Goal: Use online tool/utility: Use online tool/utility

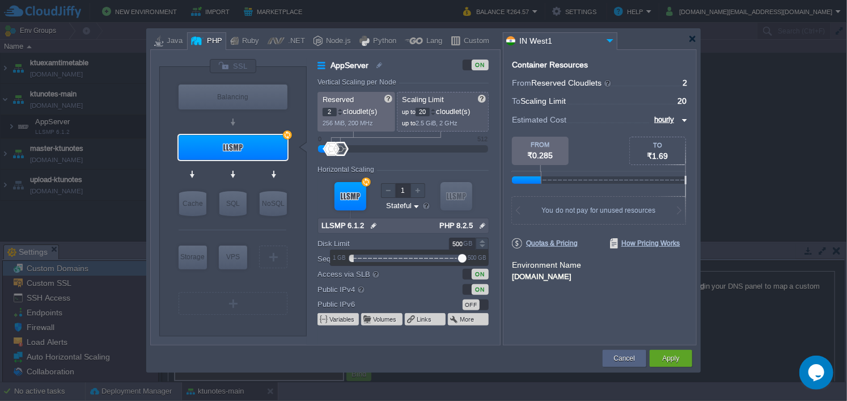
scroll to position [1, 0]
click at [696, 45] on div at bounding box center [423, 39] width 547 height 20
click at [695, 42] on div at bounding box center [693, 39] width 9 height 9
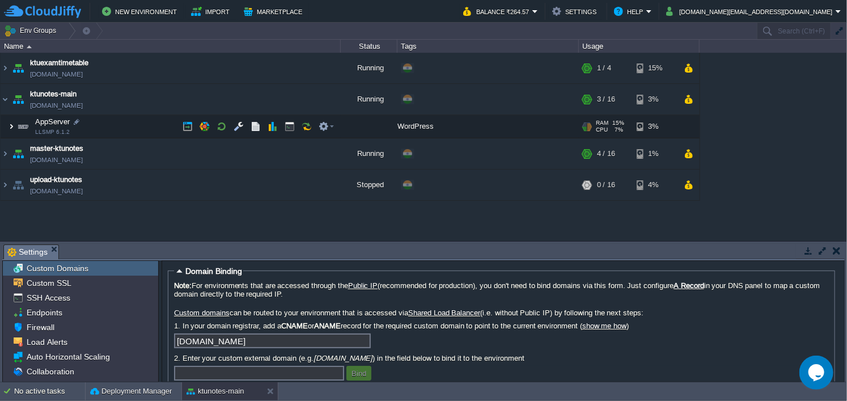
click at [11, 126] on img at bounding box center [11, 126] width 7 height 23
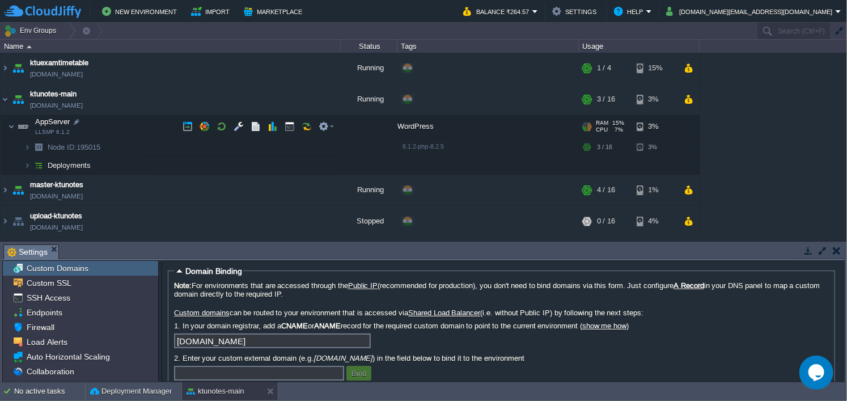
click at [15, 126] on td "AppServer LLSMP 6.1.2" at bounding box center [171, 126] width 340 height 23
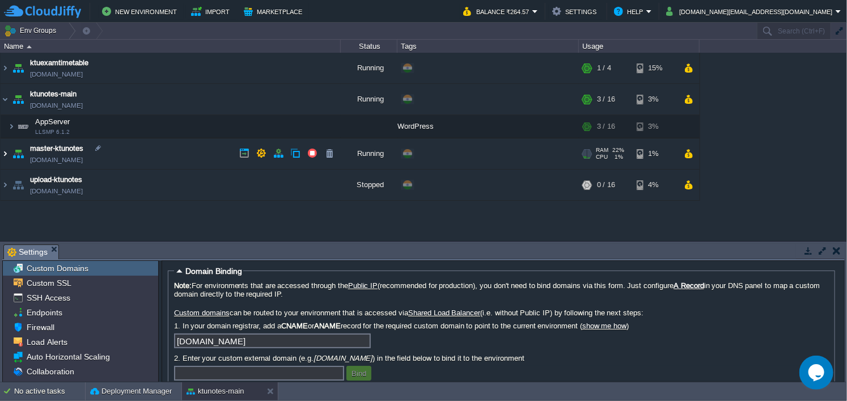
click at [9, 150] on img at bounding box center [5, 153] width 9 height 31
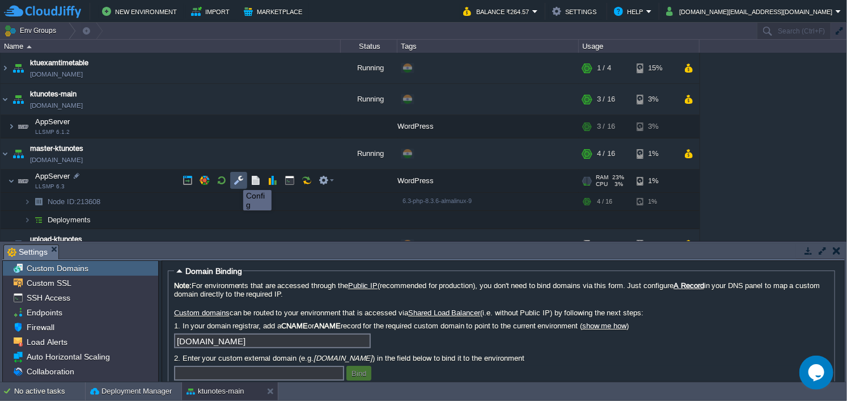
click at [235, 180] on button "button" at bounding box center [239, 180] width 10 height 10
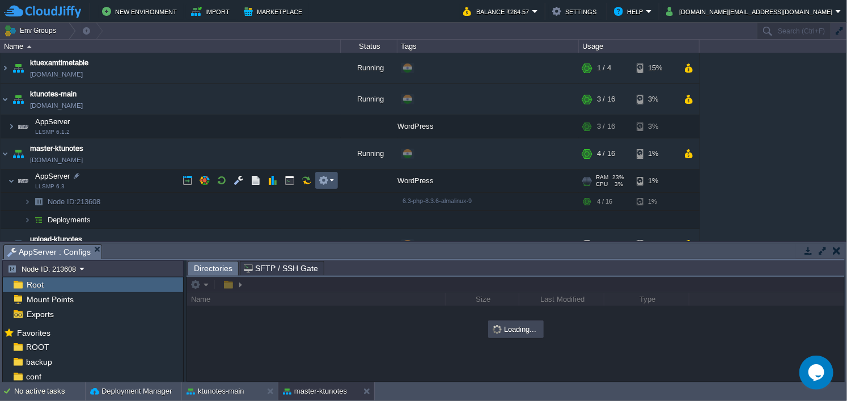
click at [326, 183] on button "button" at bounding box center [324, 180] width 10 height 10
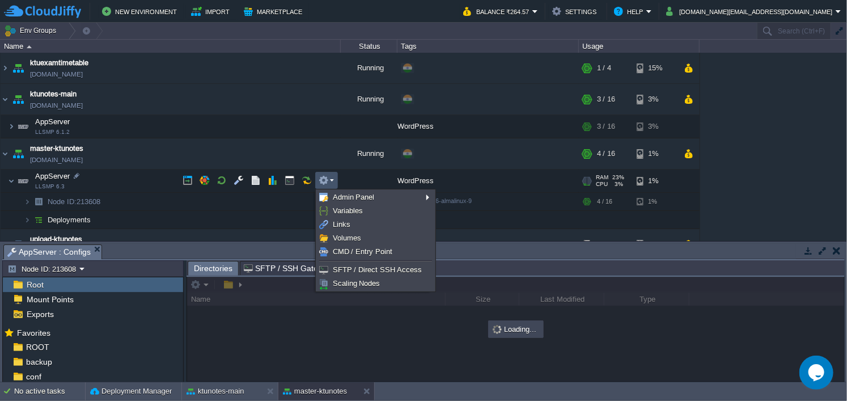
click at [326, 183] on button "button" at bounding box center [324, 180] width 10 height 10
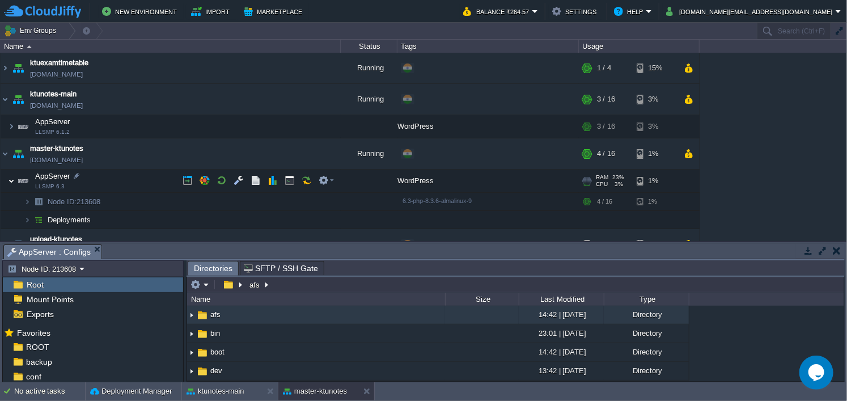
click at [13, 178] on img at bounding box center [11, 181] width 7 height 23
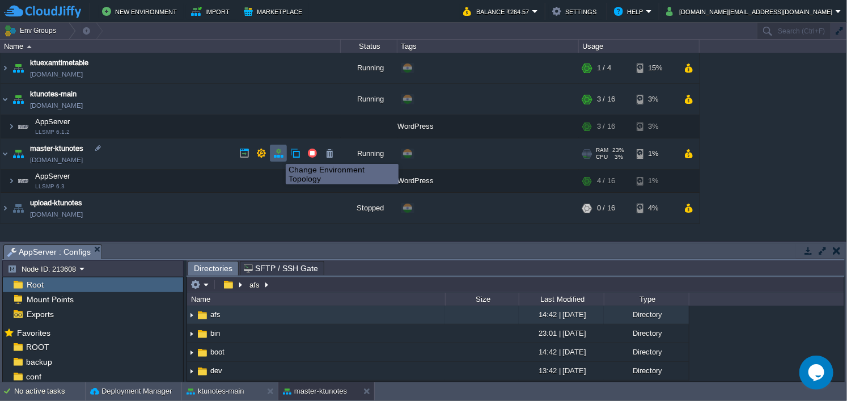
click at [277, 154] on button "button" at bounding box center [278, 153] width 10 height 10
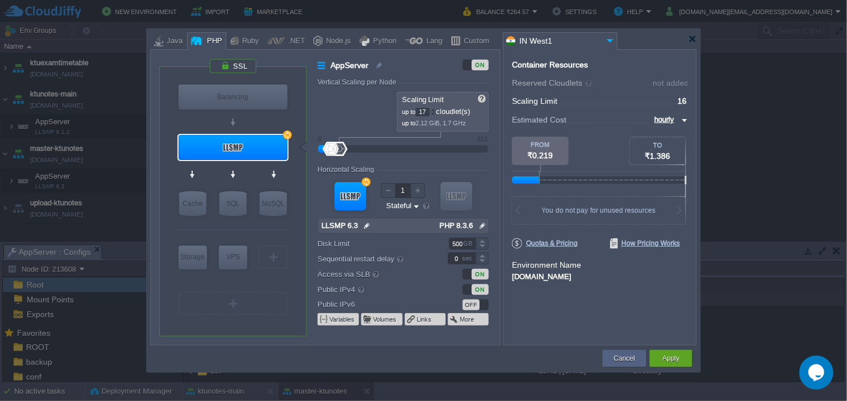
click at [435, 111] on div at bounding box center [434, 110] width 6 height 4
type input "19"
click at [435, 111] on div at bounding box center [434, 110] width 6 height 4
type input "LLSMP 6.3"
